Goal: Task Accomplishment & Management: Use online tool/utility

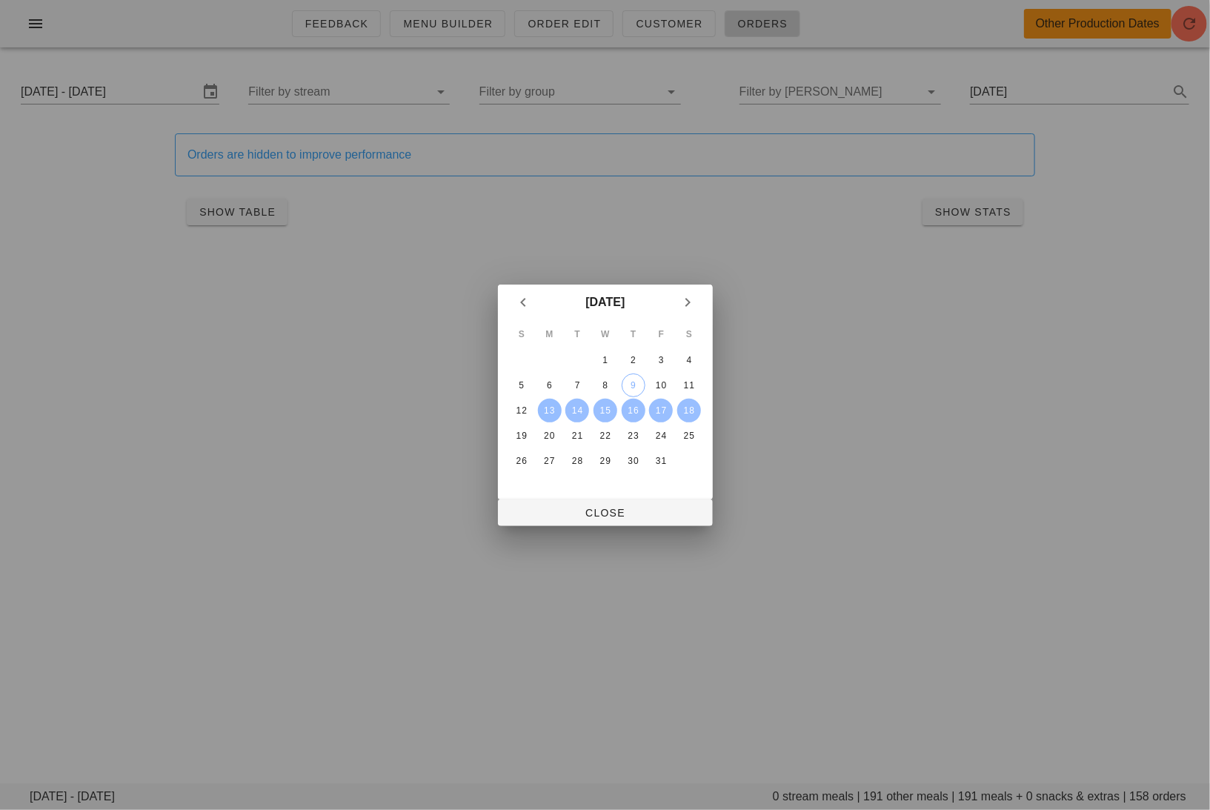
click at [553, 405] on div "13" at bounding box center [549, 410] width 24 height 10
click at [610, 409] on div "15" at bounding box center [605, 410] width 24 height 10
click at [611, 502] on button "Close" at bounding box center [605, 512] width 215 height 27
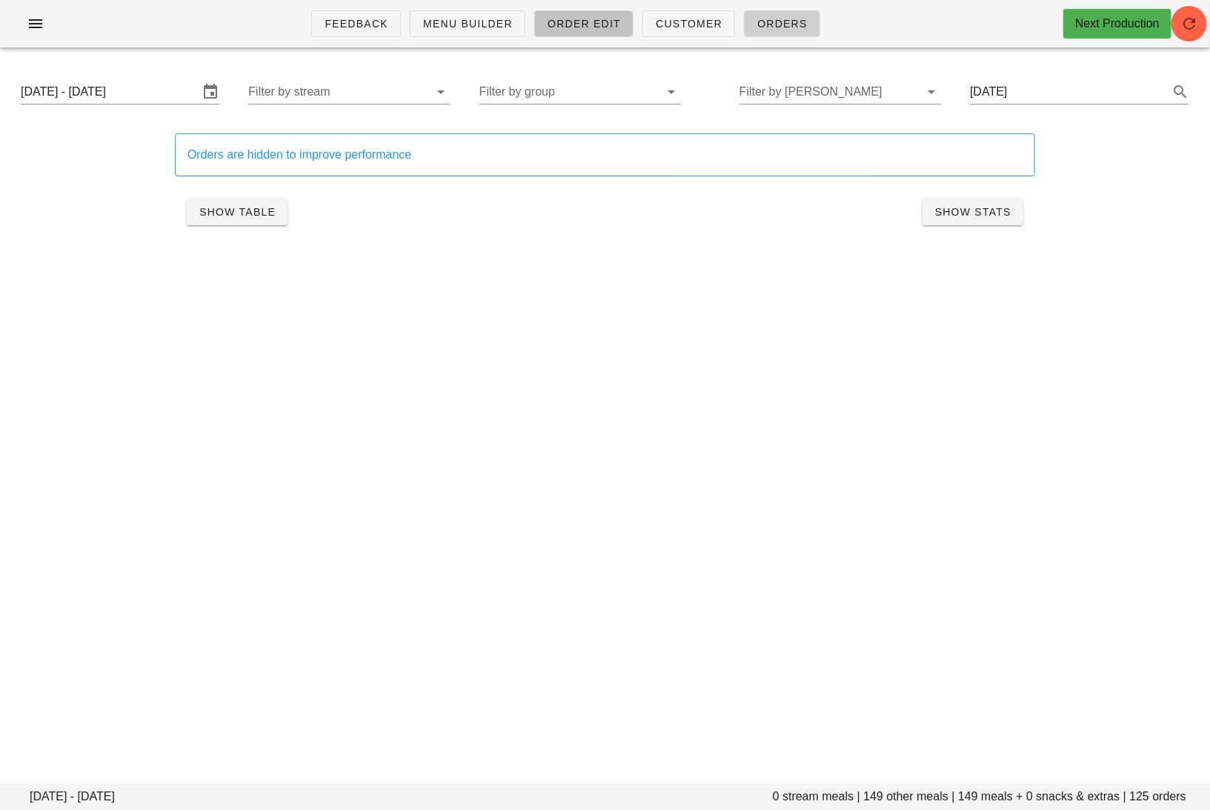
click at [573, 15] on link "Order Edit" at bounding box center [583, 23] width 99 height 27
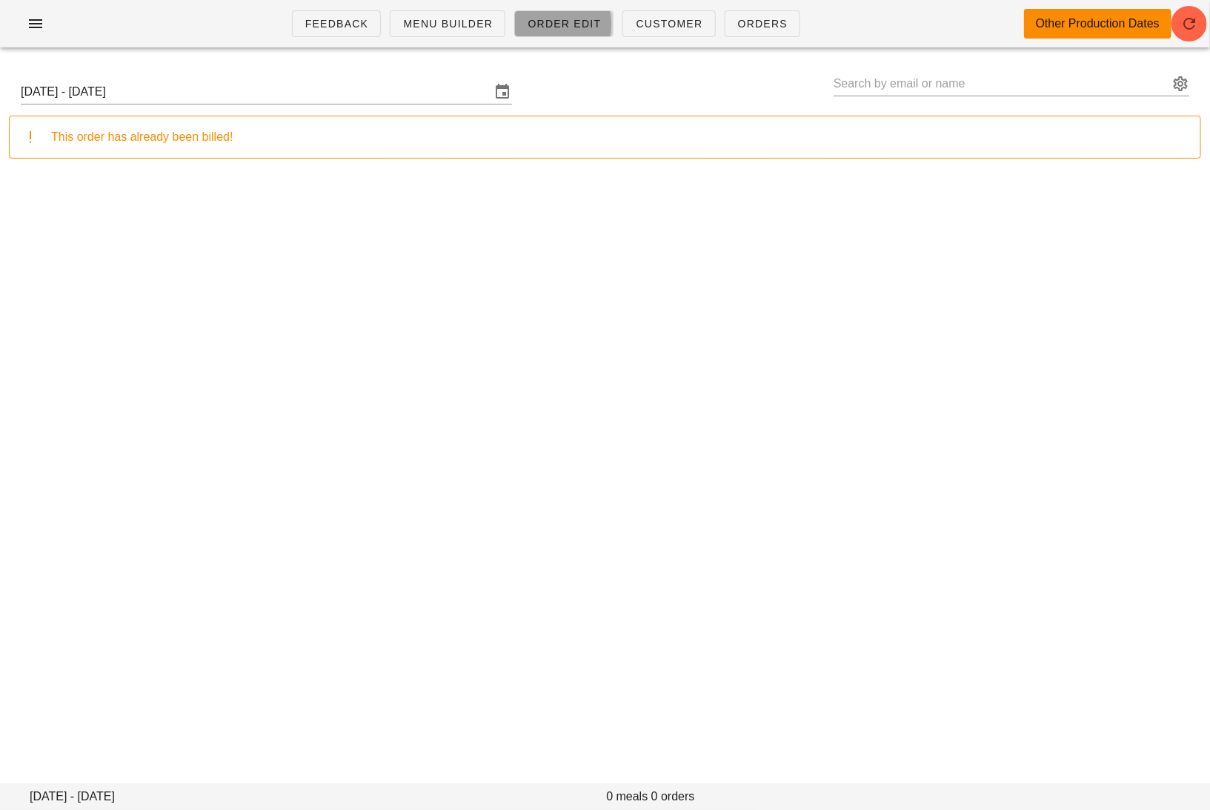
type input "[PERSON_NAME] ([EMAIL_ADDRESS][DOMAIN_NAME])"
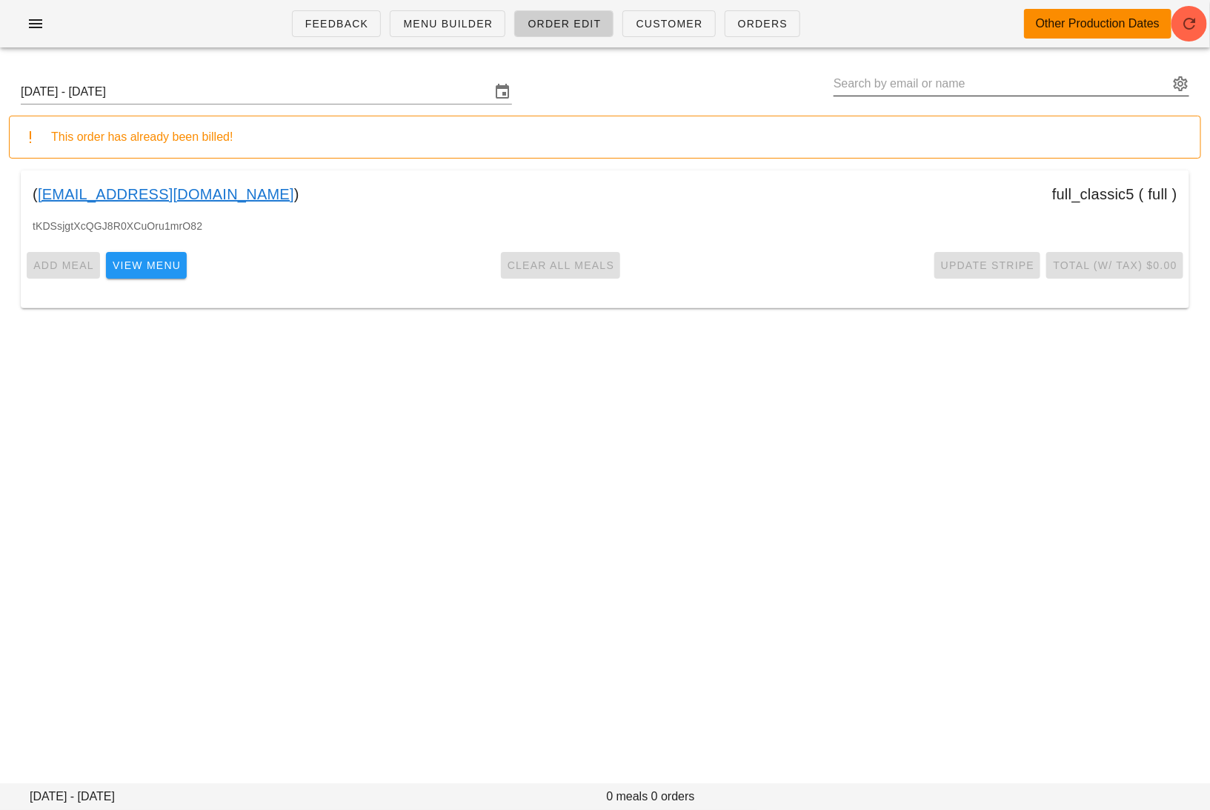
click at [1062, 81] on input "text" at bounding box center [1000, 84] width 335 height 24
paste input "[EMAIL_ADDRESS][PERSON_NAME][DOMAIN_NAME]"
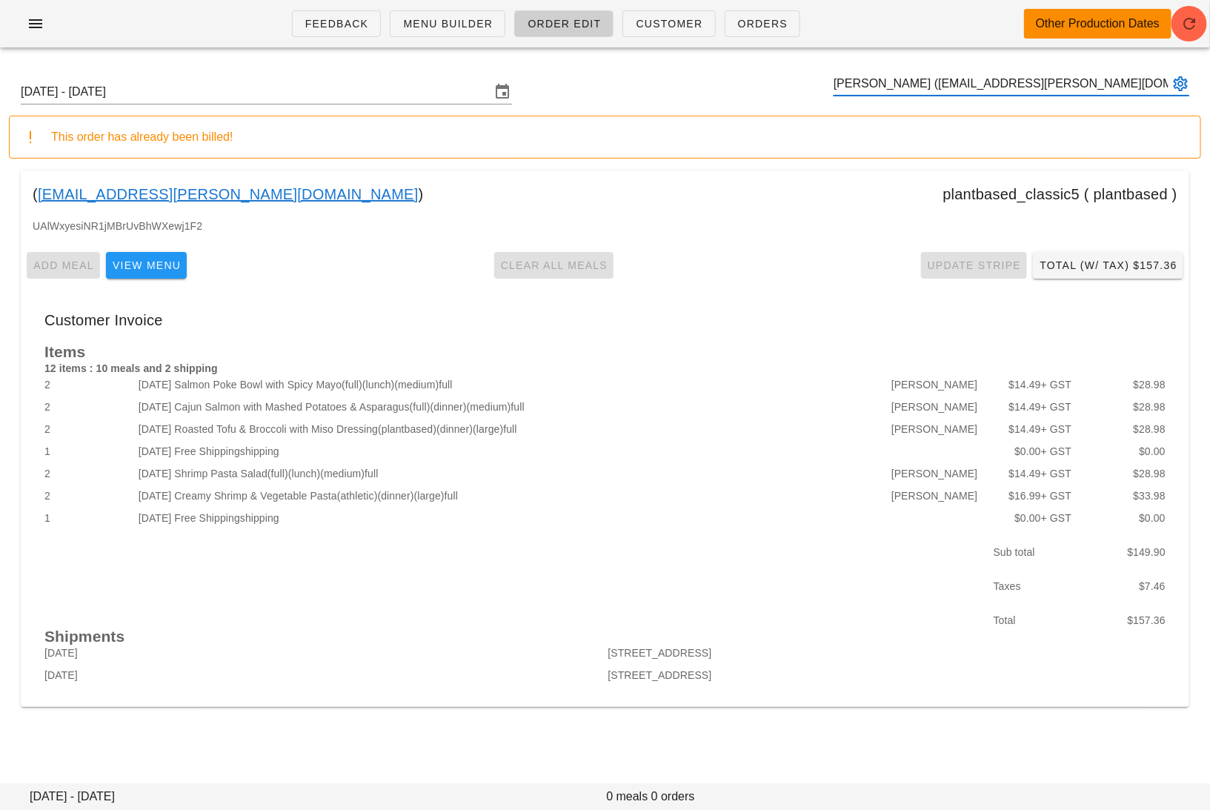
type input "[PERSON_NAME] ([EMAIL_ADDRESS][PERSON_NAME][DOMAIN_NAME])"
paste input "[EMAIL_ADDRESS][PERSON_NAME][DOMAIN_NAME]"
type input "[PERSON_NAME] ([EMAIL_ADDRESS][PERSON_NAME][DOMAIN_NAME])"
click at [333, 90] on input "[DATE] - [DATE]" at bounding box center [256, 92] width 470 height 24
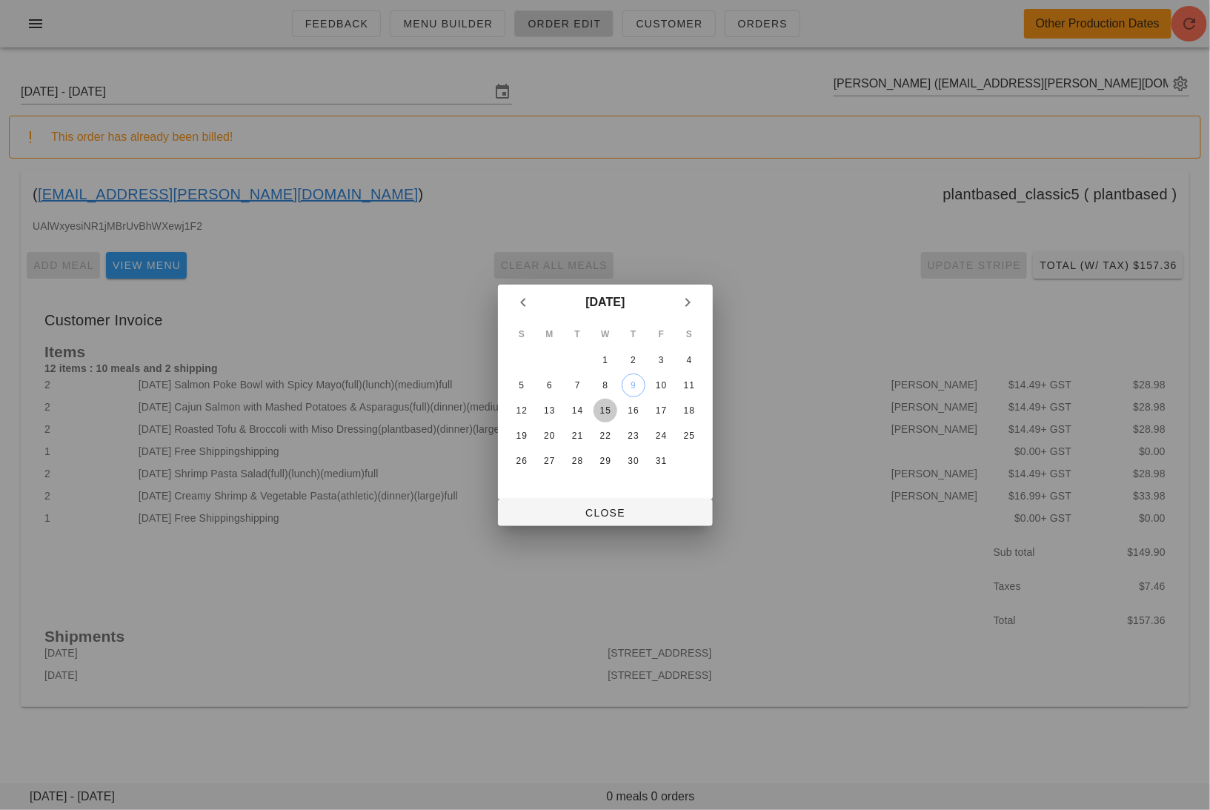
click at [610, 405] on div "15" at bounding box center [605, 410] width 24 height 10
click at [609, 519] on span "Close" at bounding box center [605, 513] width 191 height 12
type input "[DATE] - [DATE]"
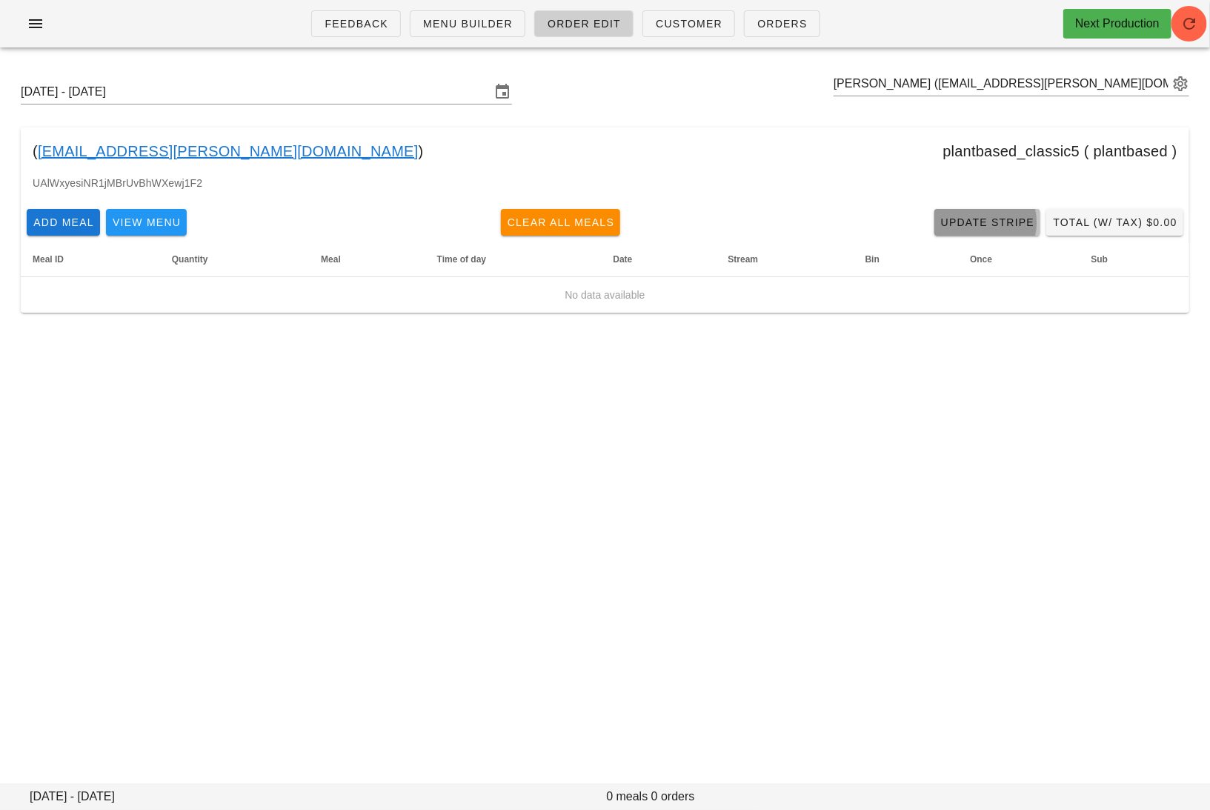
click at [964, 224] on span "Update Stripe" at bounding box center [987, 222] width 95 height 12
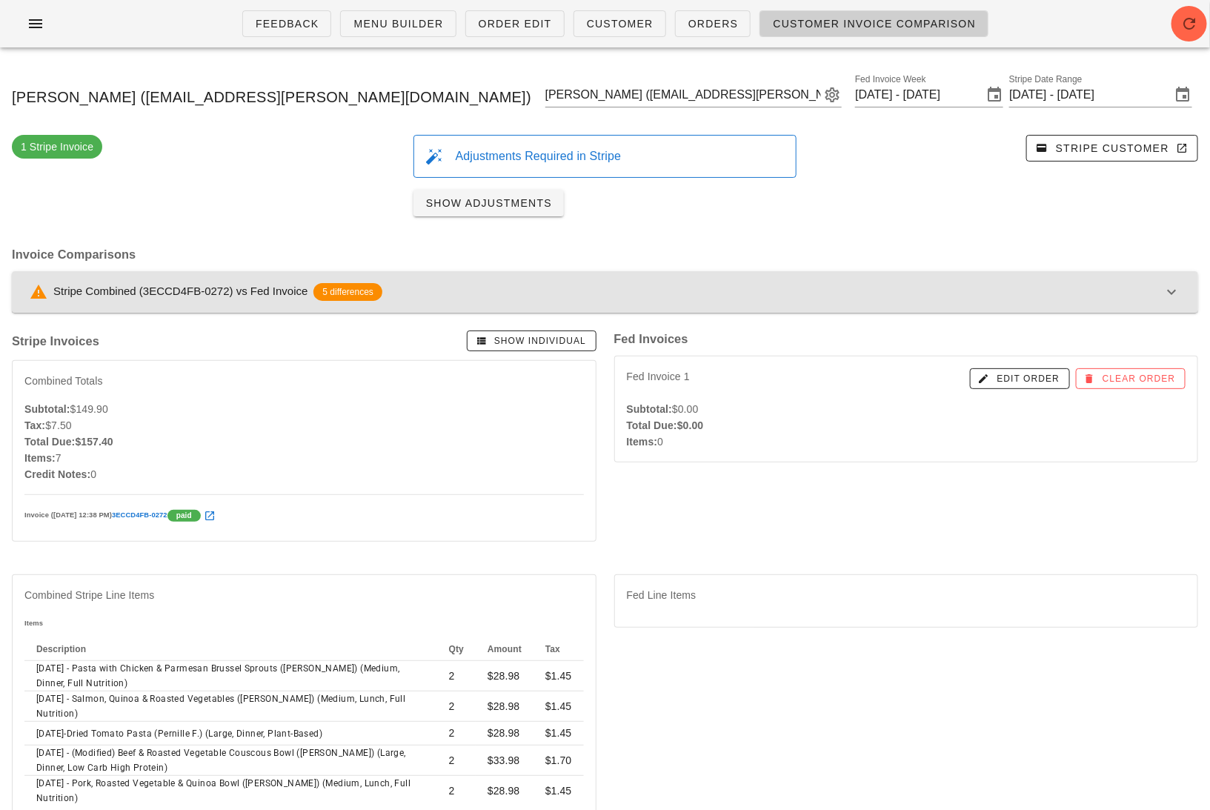
click at [536, 284] on div "Stripe Combined (3ECCD4FB-0272) vs Fed Invoice 5 differences" at bounding box center [596, 292] width 1133 height 18
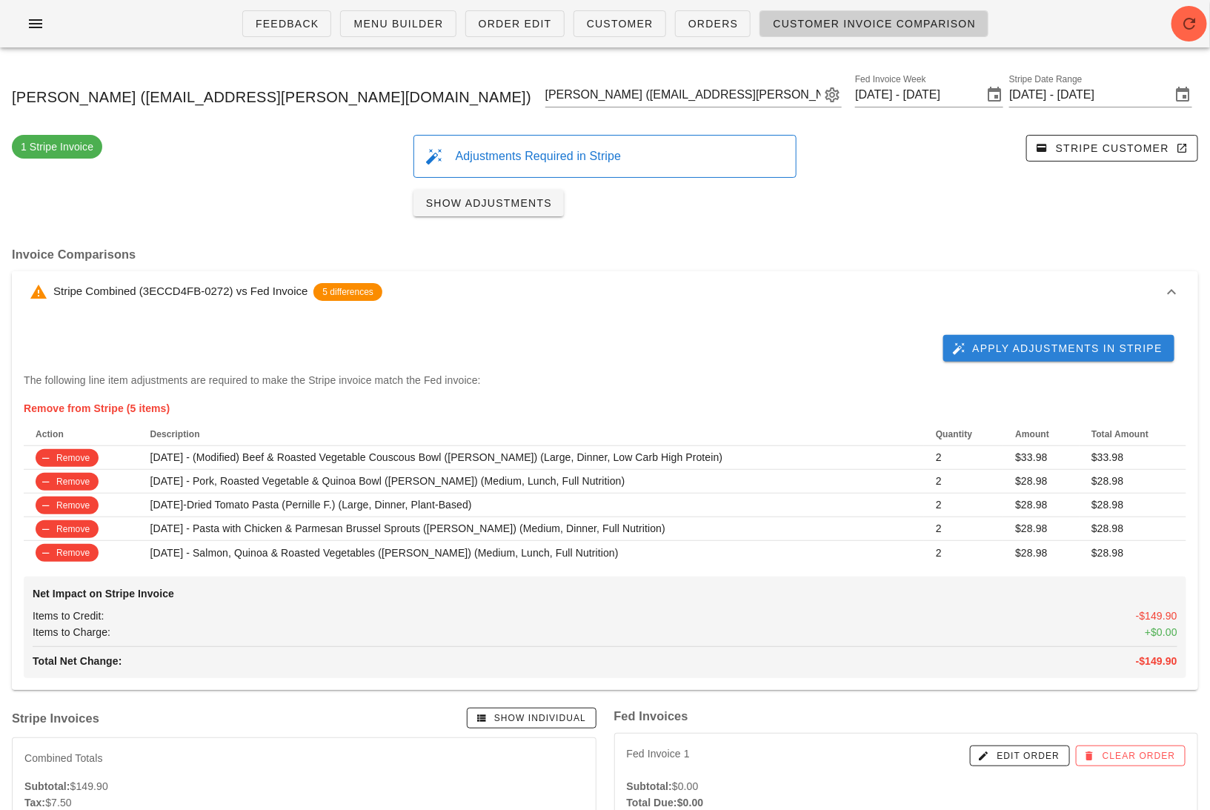
click at [1062, 333] on div "Apply Adjustments in Stripe" at bounding box center [605, 347] width 1162 height 47
click at [1062, 339] on button "Apply Adjustments in Stripe" at bounding box center [1058, 348] width 231 height 27
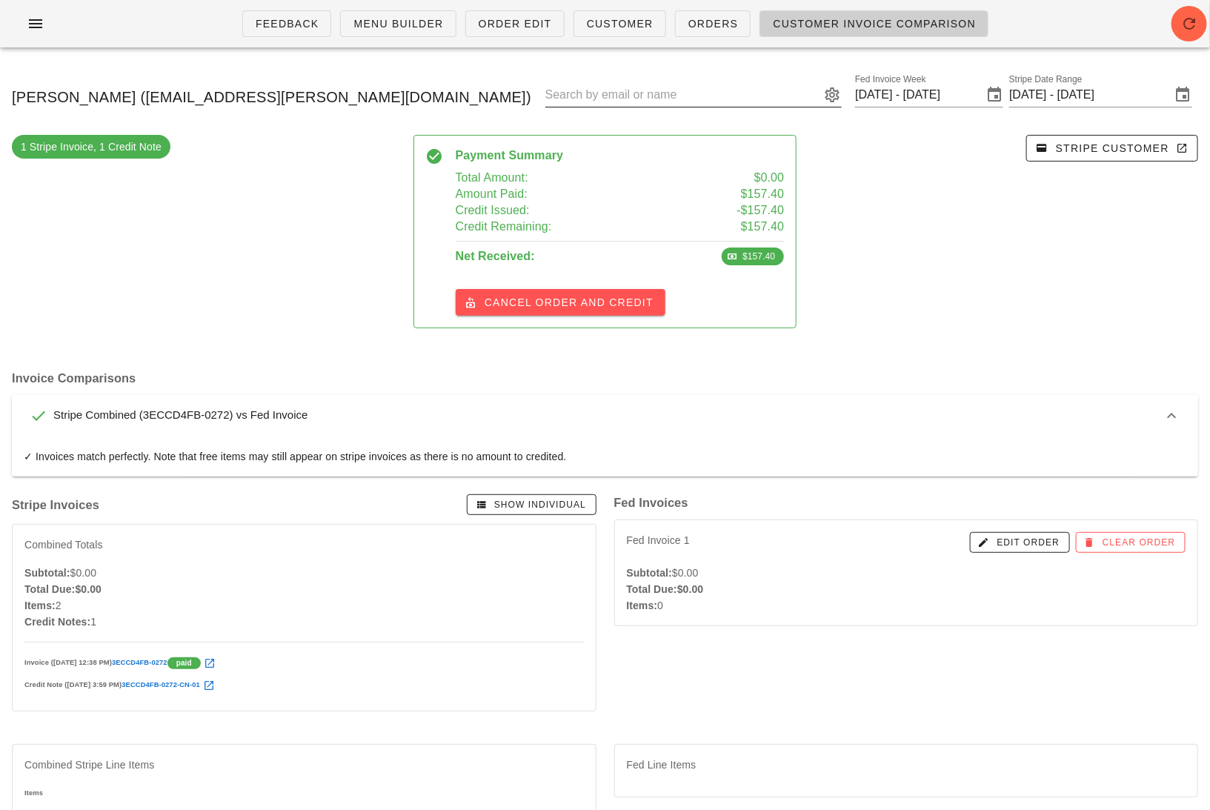
click at [675, 98] on input "text" at bounding box center [683, 95] width 276 height 24
paste input "[EMAIL_ADDRESS][DOMAIN_NAME]"
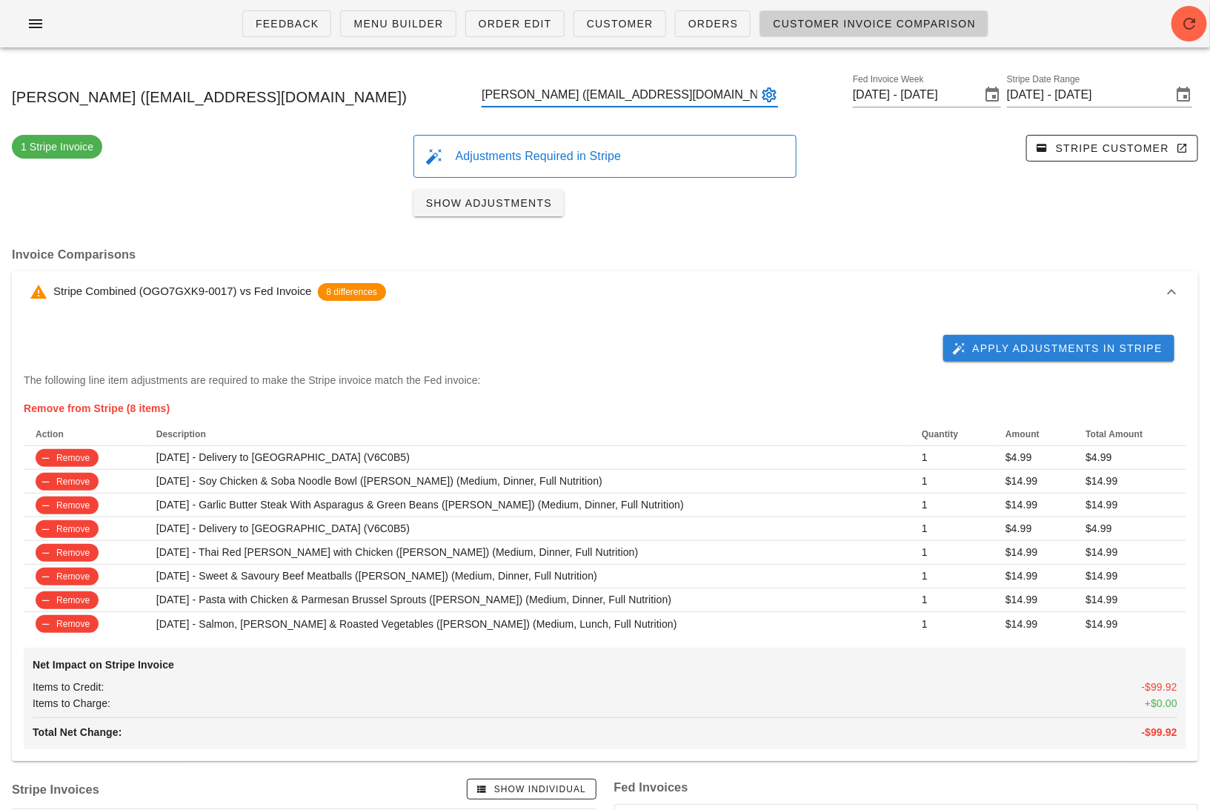
type input "[PERSON_NAME] ([EMAIL_ADDRESS][DOMAIN_NAME])"
click at [1028, 346] on span "Apply Adjustments in Stripe" at bounding box center [1058, 348] width 207 height 13
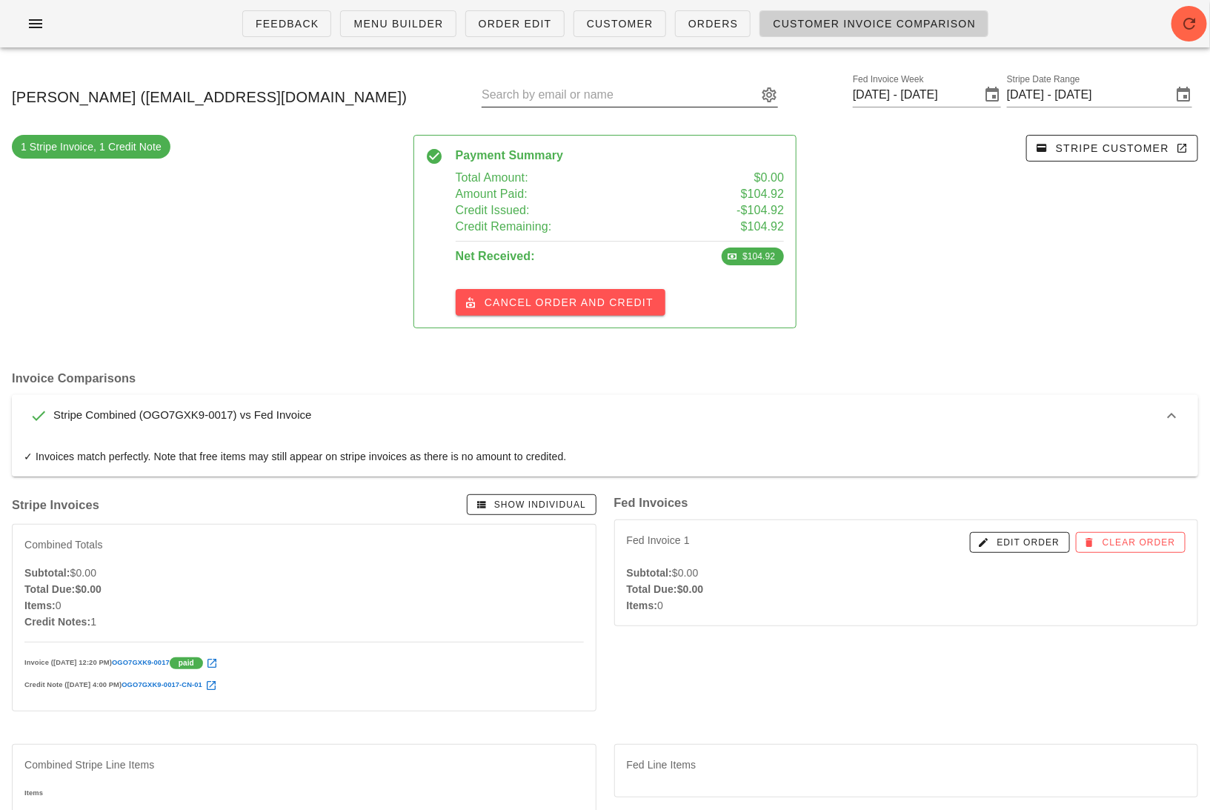
click at [641, 92] on input "text" at bounding box center [620, 95] width 276 height 24
paste input "[EMAIL_ADDRESS][DOMAIN_NAME]"
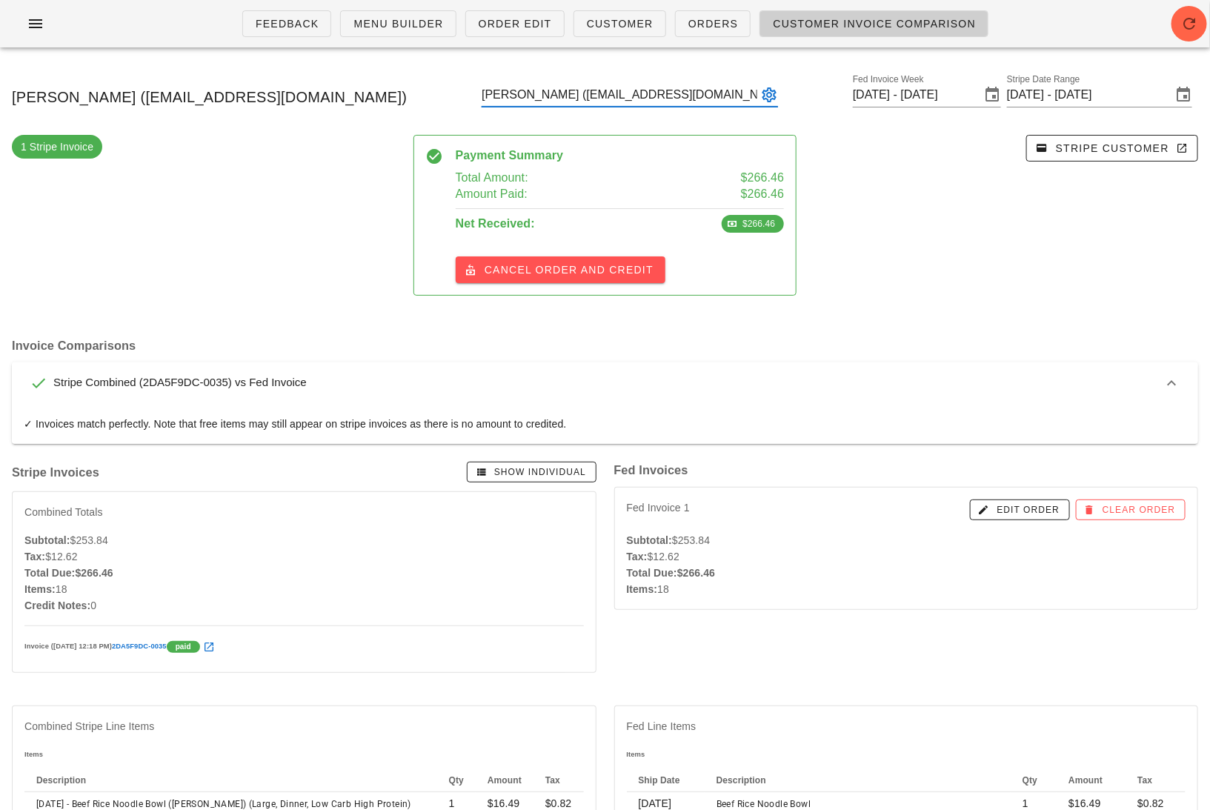
type input "[PERSON_NAME] ([EMAIL_ADDRESS][DOMAIN_NAME])"
click at [625, 92] on input "text" at bounding box center [620, 95] width 276 height 24
paste input "[EMAIL_ADDRESS][PERSON_NAME][DOMAIN_NAME]"
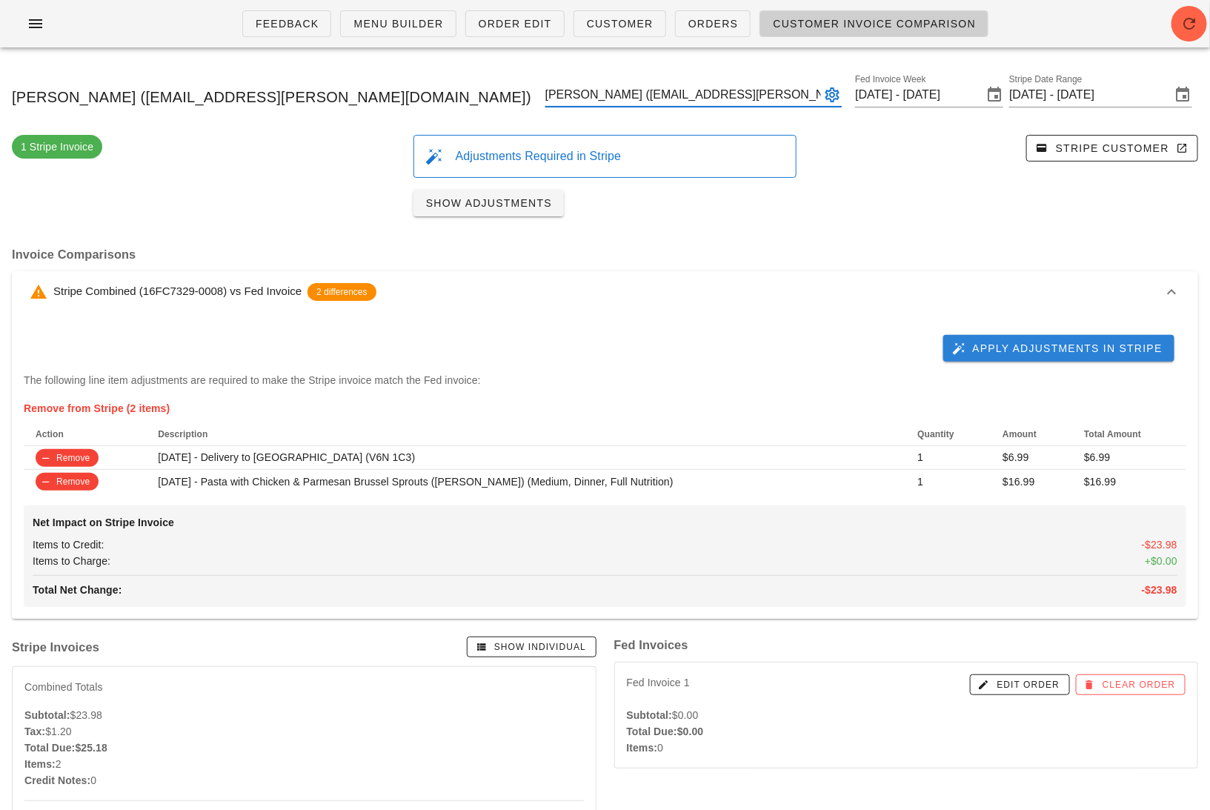
type input "[PERSON_NAME] ([EMAIL_ADDRESS][PERSON_NAME][DOMAIN_NAME])"
click at [1027, 349] on span "Apply Adjustments in Stripe" at bounding box center [1058, 348] width 207 height 13
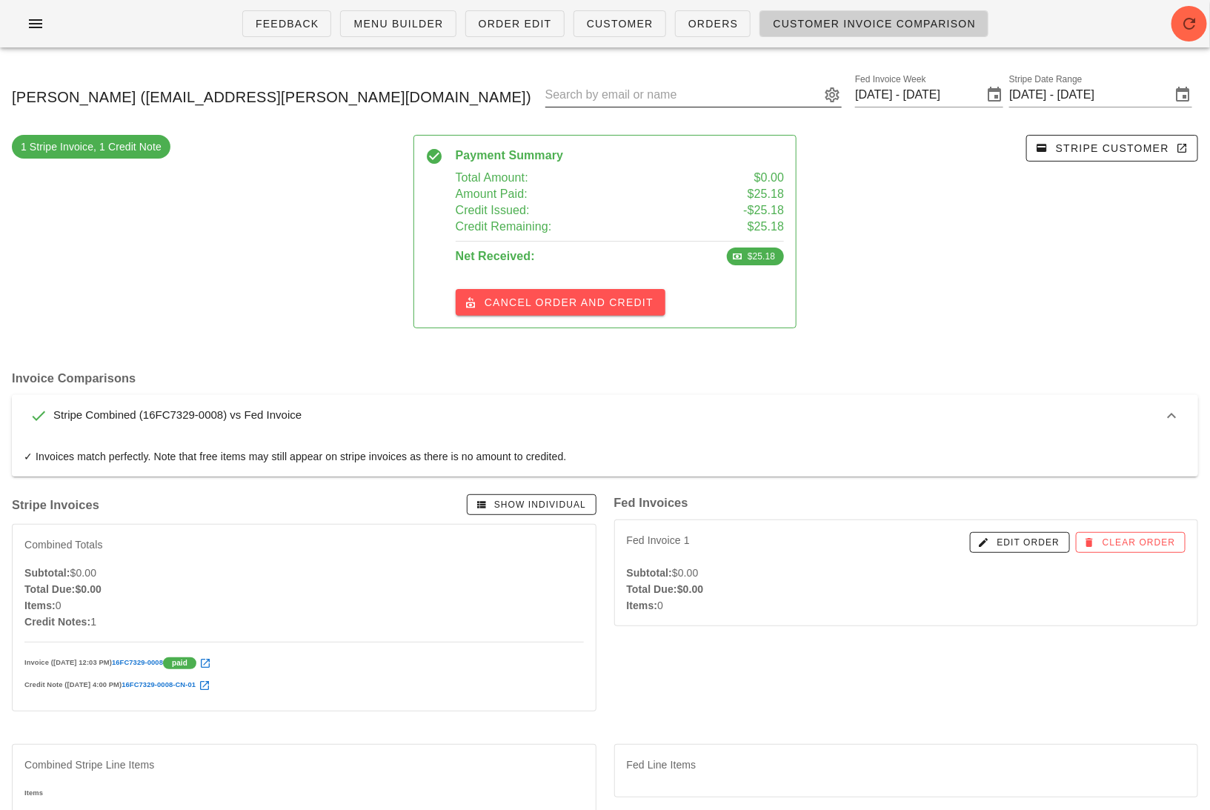
click at [613, 99] on input "text" at bounding box center [683, 95] width 276 height 24
paste input "[EMAIL_ADDRESS][DOMAIN_NAME]"
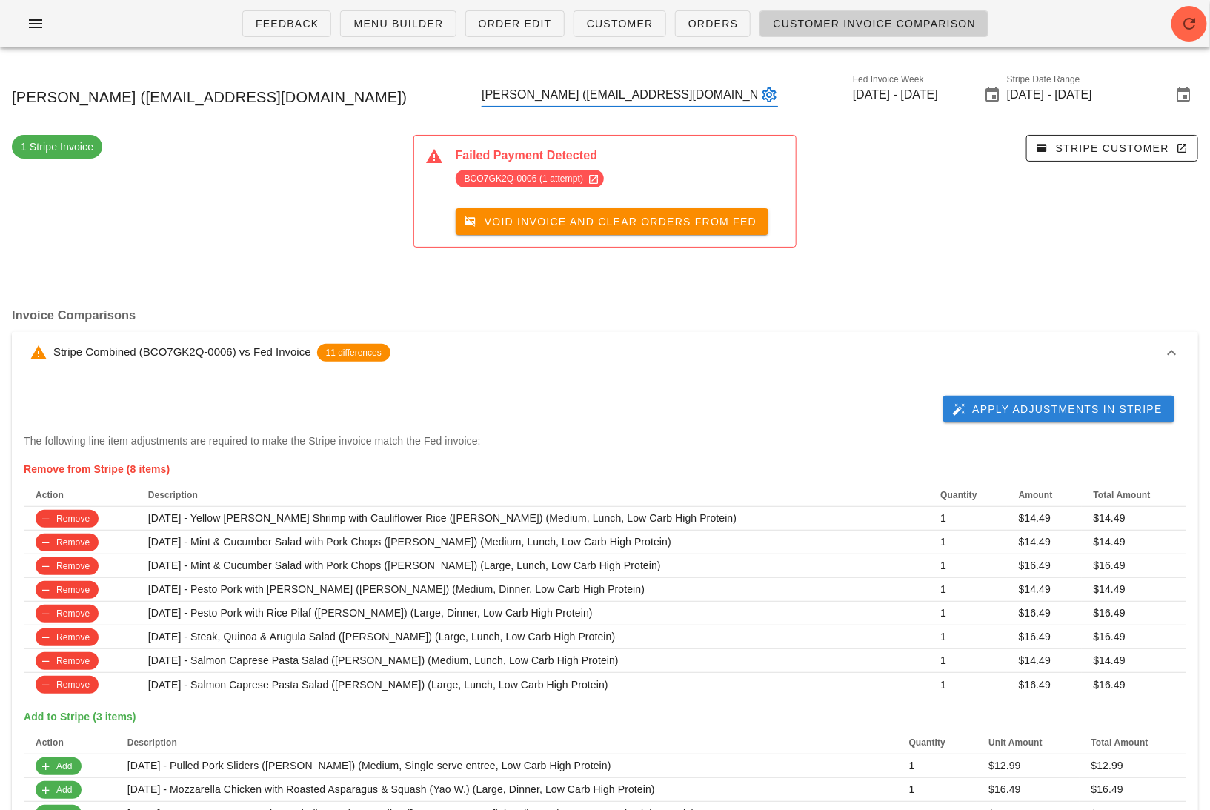
type input "[PERSON_NAME] ([EMAIL_ADDRESS][DOMAIN_NAME])"
click at [1013, 408] on span "Apply Adjustments in Stripe" at bounding box center [1058, 408] width 207 height 13
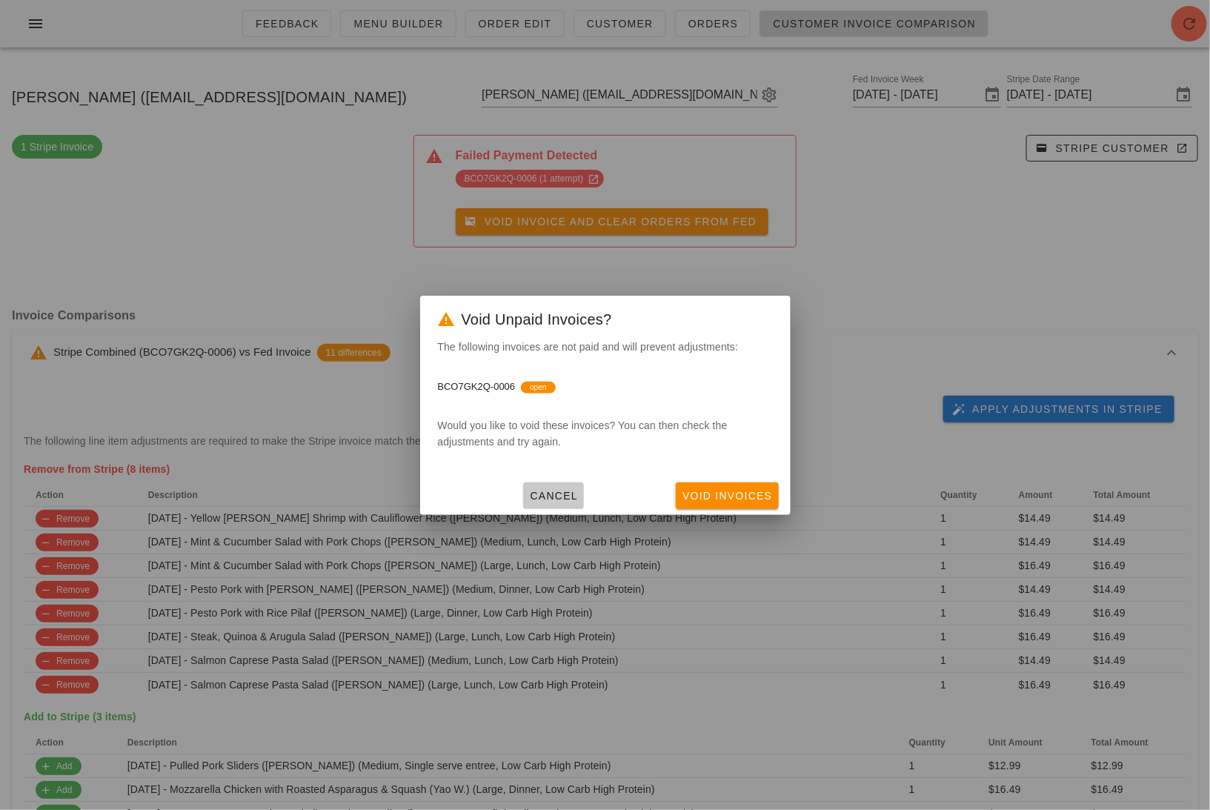
click at [550, 497] on span "Cancel" at bounding box center [553, 496] width 49 height 12
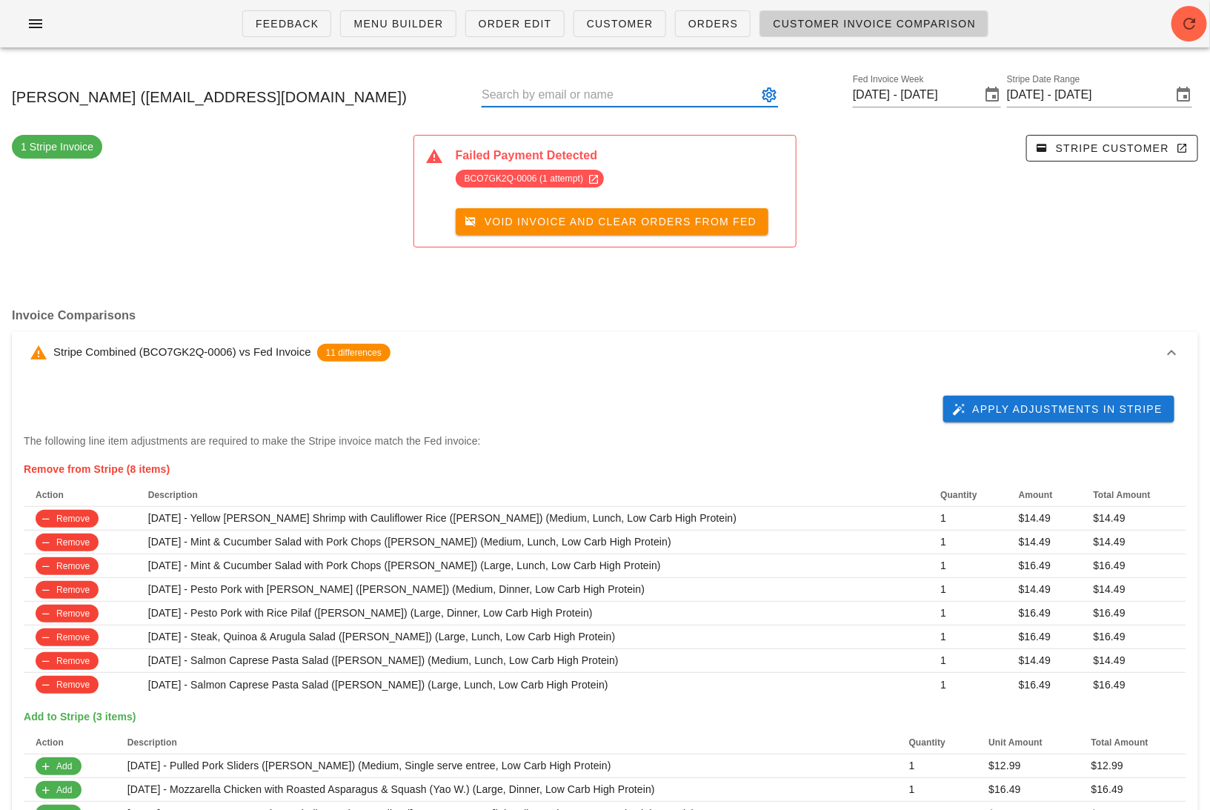
click at [636, 89] on input "text" at bounding box center [620, 95] width 276 height 24
paste input "[PERSON_NAME][EMAIL_ADDRESS][DOMAIN_NAME]"
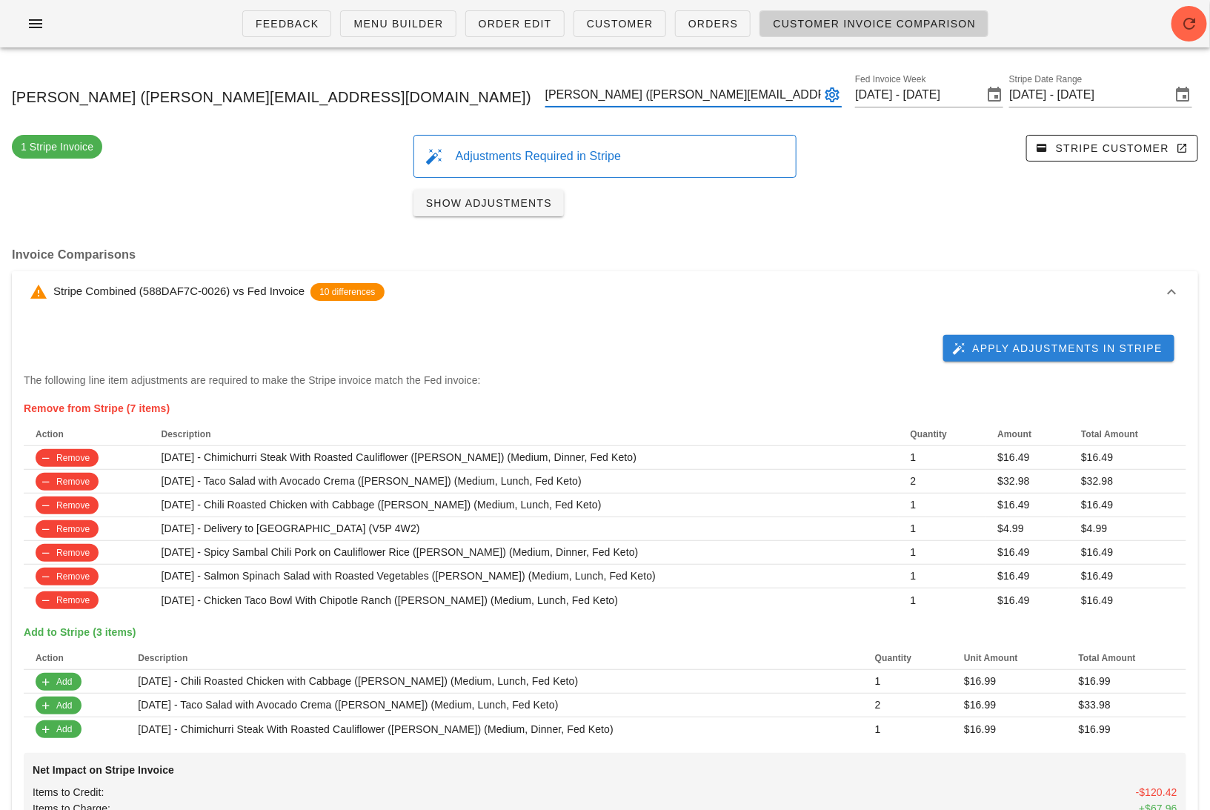
type input "[PERSON_NAME] ([PERSON_NAME][EMAIL_ADDRESS][DOMAIN_NAME])"
click at [1029, 359] on button "Apply Adjustments in Stripe" at bounding box center [1058, 348] width 231 height 27
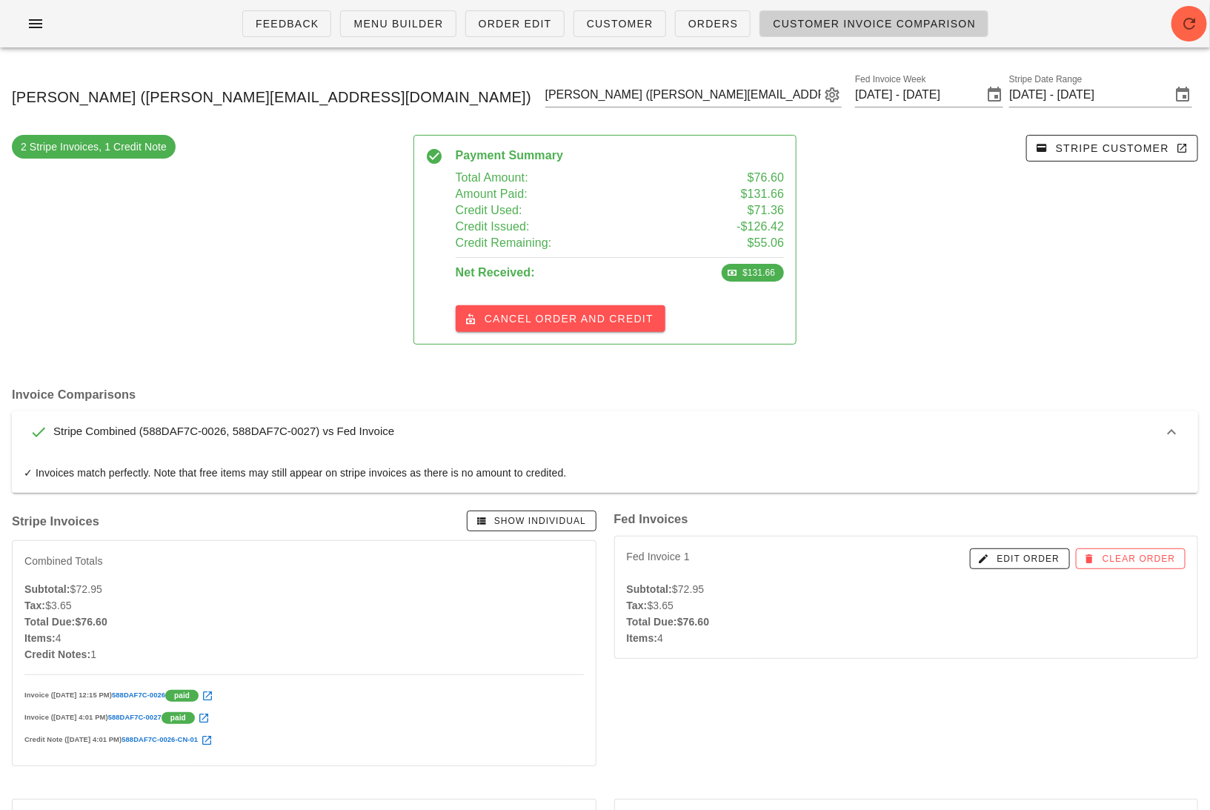
click at [722, 39] on ul "Feedback Menu Builder Order Edit Customer Orders Customer Invoice Comparison" at bounding box center [615, 23] width 782 height 53
click at [704, 31] on link "Orders" at bounding box center [713, 23] width 76 height 27
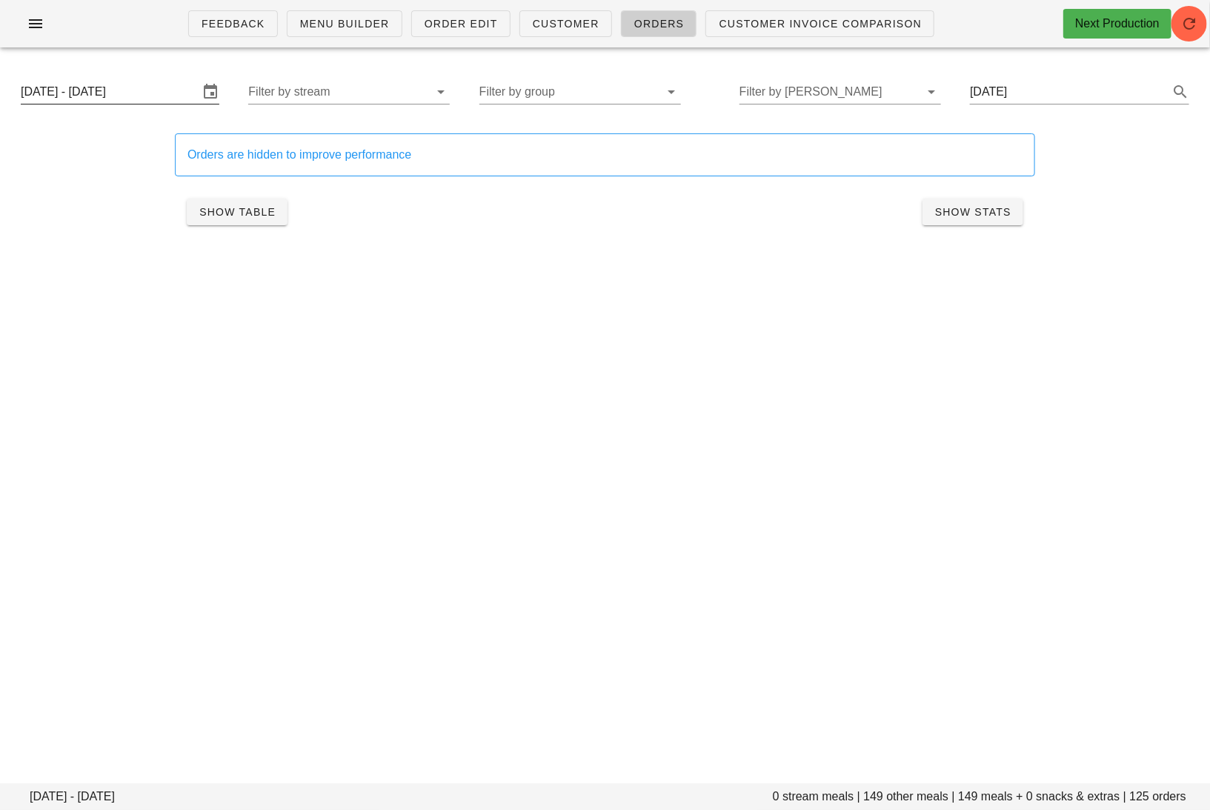
click at [149, 85] on input "[DATE] - [DATE]" at bounding box center [110, 92] width 178 height 24
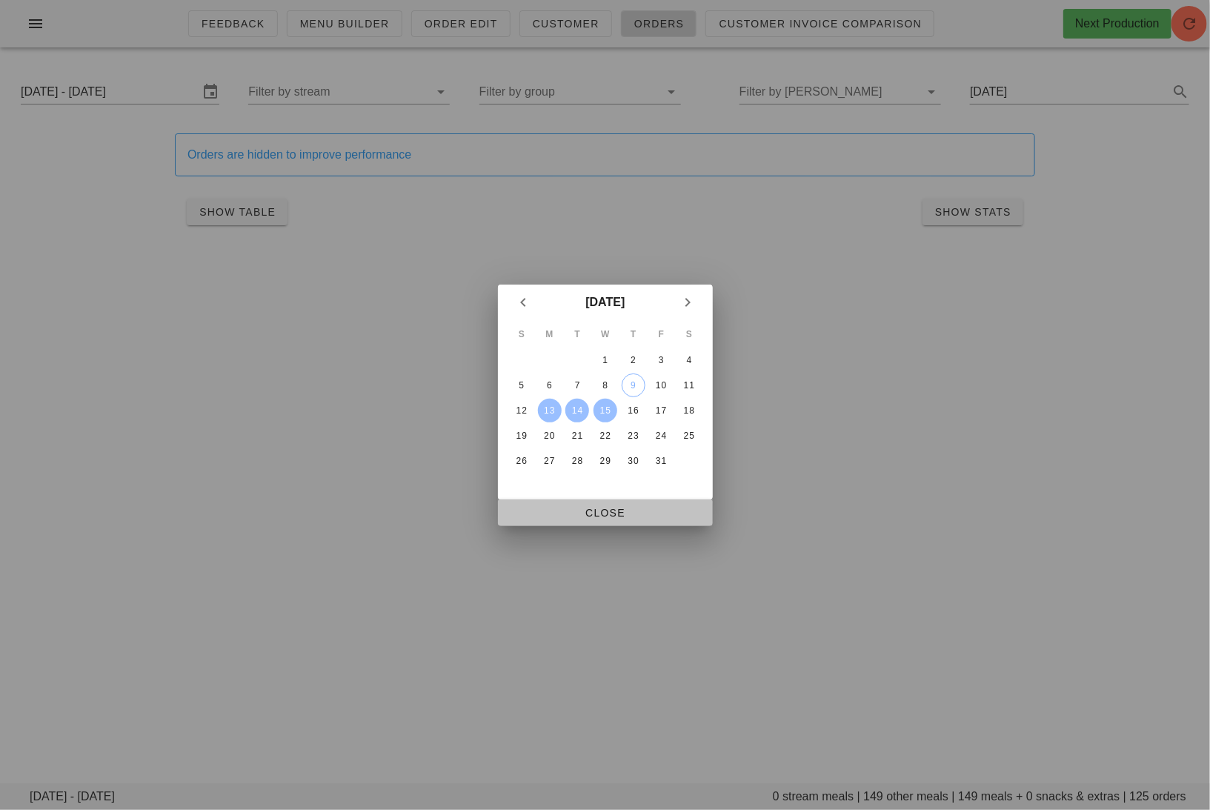
click at [610, 502] on button "Close" at bounding box center [605, 512] width 215 height 27
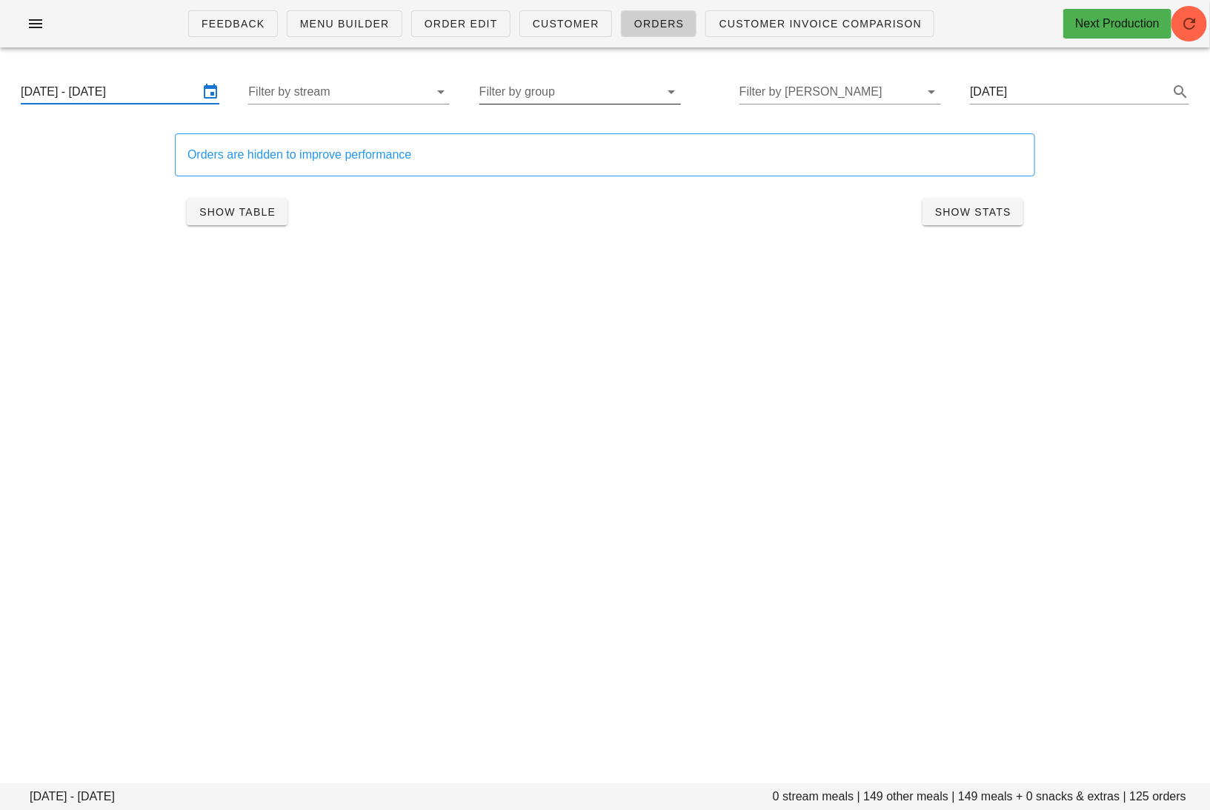
click at [608, 97] on input "Filter by group" at bounding box center [568, 92] width 178 height 24
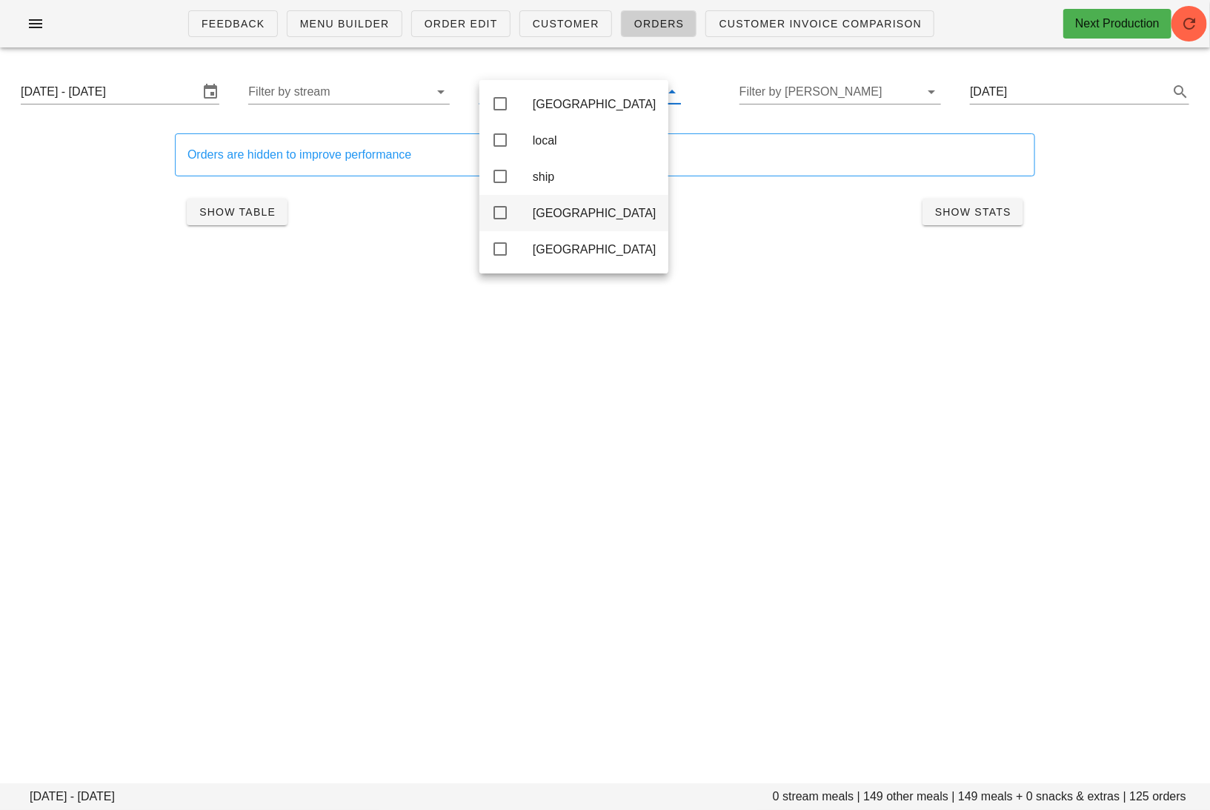
click at [552, 216] on div "[GEOGRAPHIC_DATA]" at bounding box center [595, 213] width 124 height 14
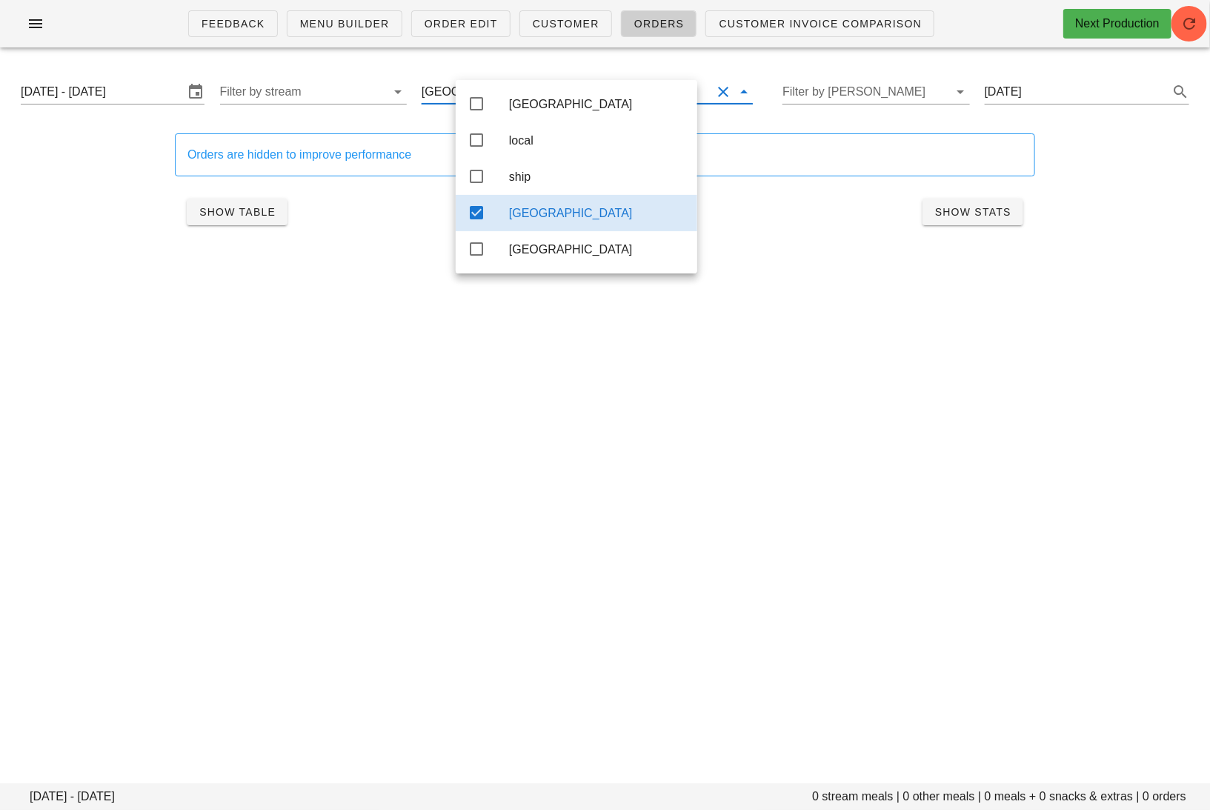
click at [599, 464] on div "Feedback Menu Builder Order Edit Customer Orders Customer Invoice Comparison Ne…" at bounding box center [605, 405] width 1210 height 810
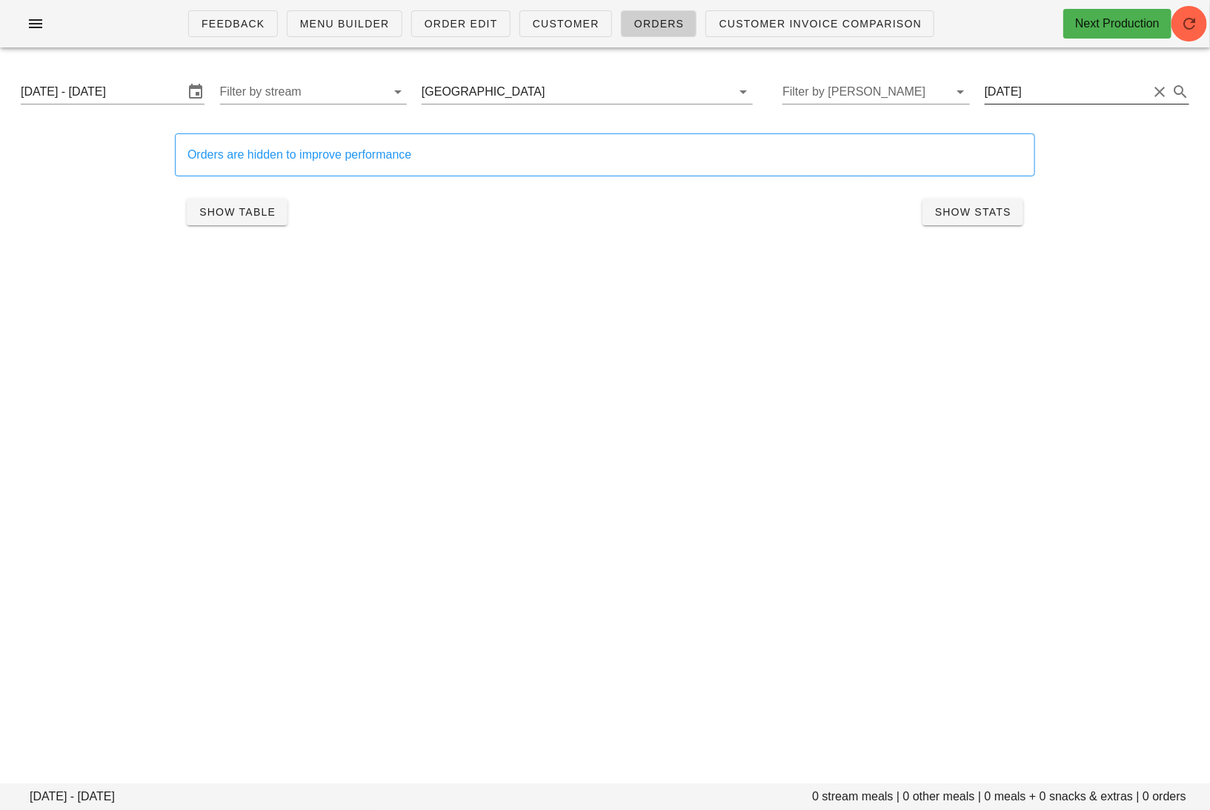
click at [1156, 97] on button "Clear Search..." at bounding box center [1159, 92] width 18 height 18
click at [512, 323] on div "Feedback Menu Builder Order Edit Customer Orders Customer Invoice Comparison Ne…" at bounding box center [605, 405] width 1210 height 810
